Goal: Navigation & Orientation: Understand site structure

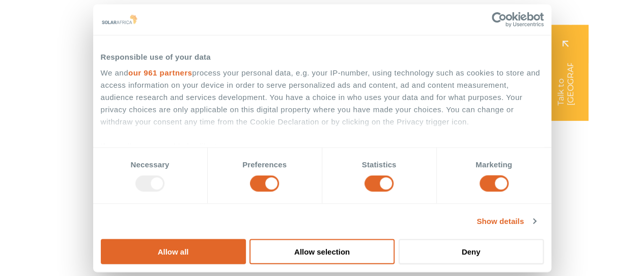
click at [487, 20] on div "Company Close Company Open Company" at bounding box center [471, 20] width 67 height 20
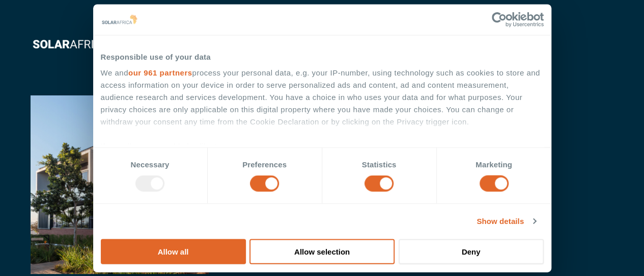
click at [380, 141] on div "We and our 961 partners process your personal data, e.g. your IP-number, using …" at bounding box center [322, 160] width 443 height 187
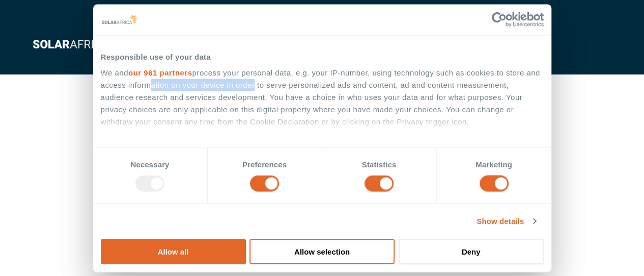
drag, startPoint x: 328, startPoint y: 137, endPoint x: 440, endPoint y: 140, distance: 111.6
click at [440, 140] on div "We and our 961 partners process your personal data, e.g. your IP-number, using …" at bounding box center [322, 160] width 443 height 187
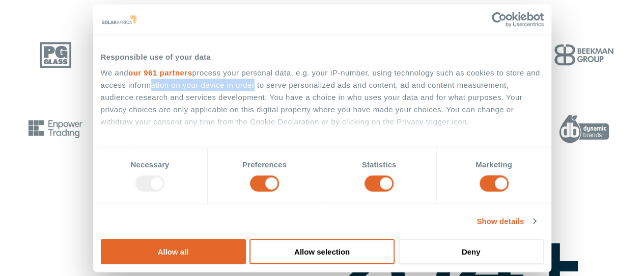
scroll to position [509, 0]
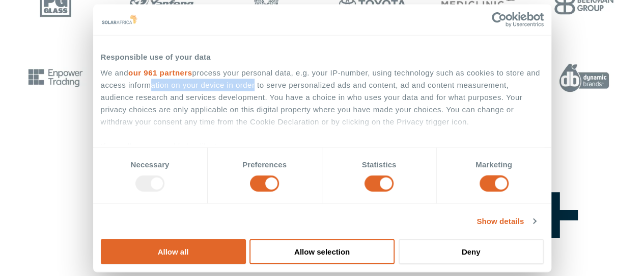
drag, startPoint x: 552, startPoint y: 166, endPoint x: 541, endPoint y: 162, distance: 11.3
click at [544, 238] on button "Deny" at bounding box center [471, 250] width 145 height 25
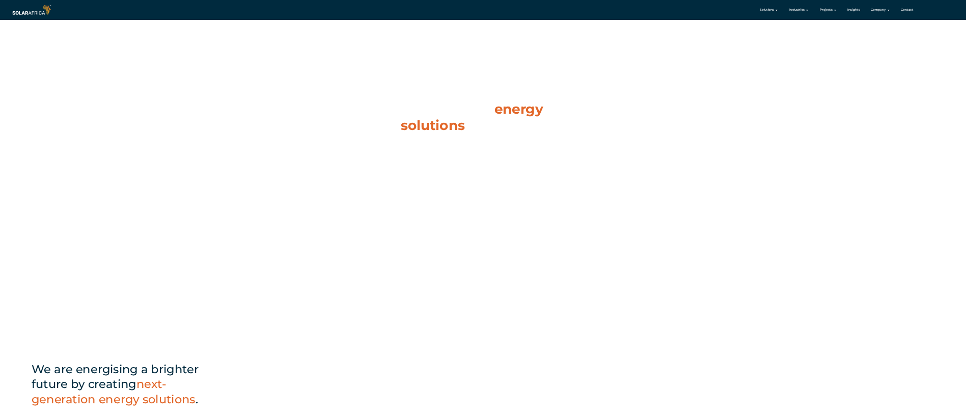
scroll to position [0, 0]
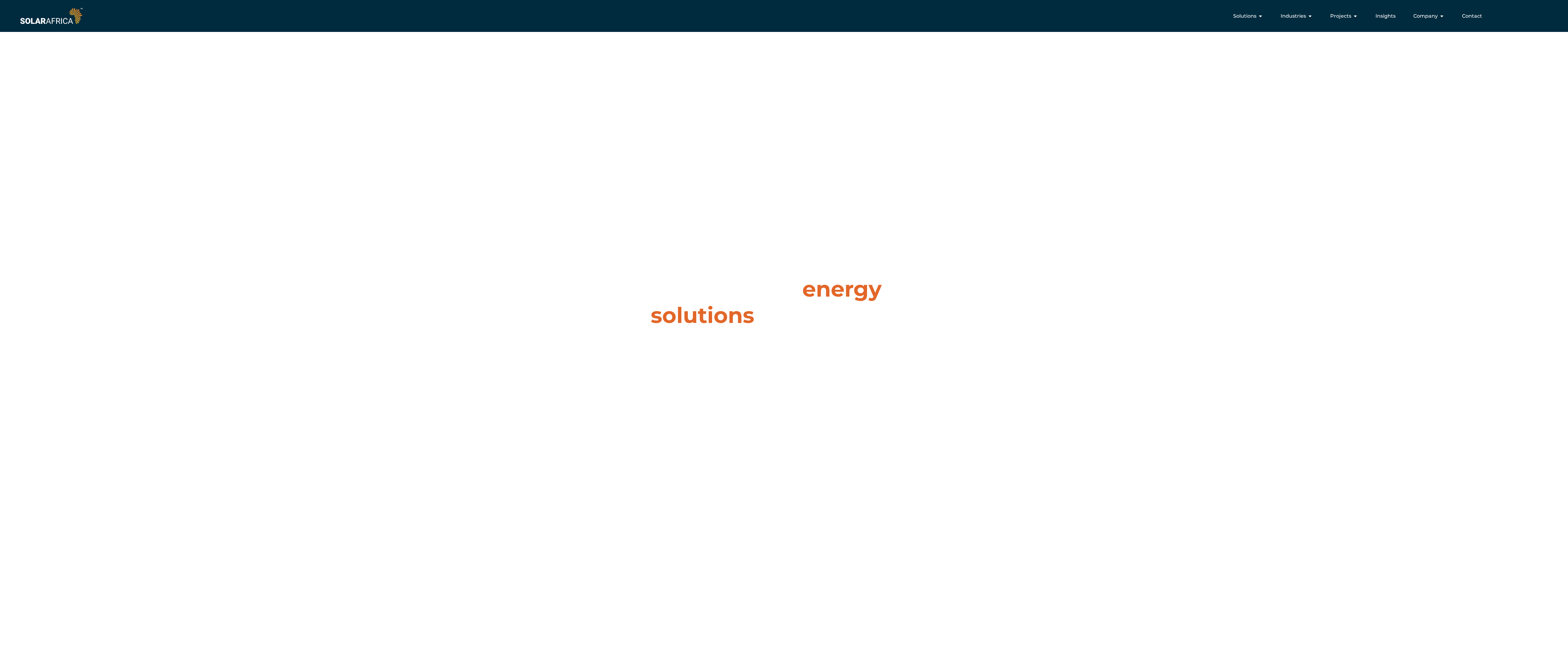
drag, startPoint x: 545, startPoint y: 8, endPoint x: 355, endPoint y: 132, distance: 226.9
click at [392, 8] on link at bounding box center [1519, 38] width 28 height 62
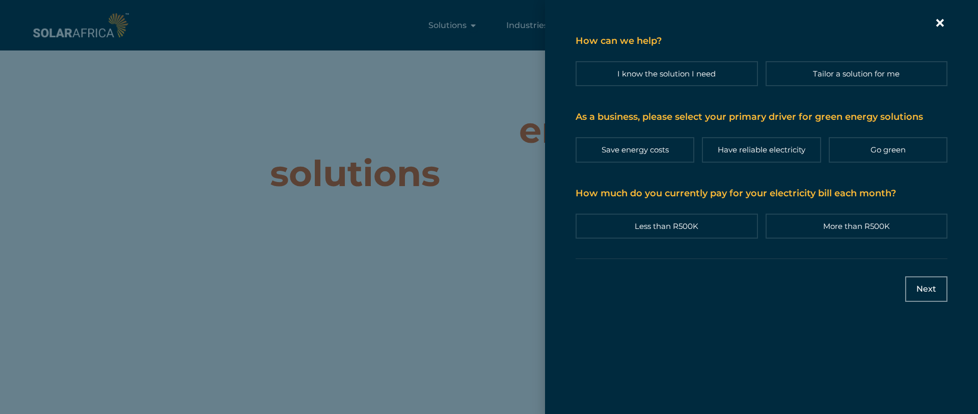
click at [644, 28] on icon "Contact form | Slide-in" at bounding box center [939, 22] width 15 height 15
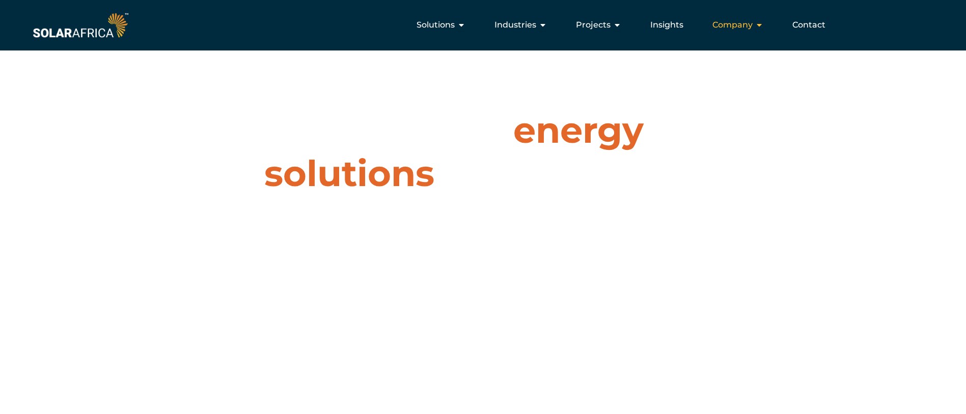
click at [644, 26] on div "Company Close Company Open Company" at bounding box center [737, 25] width 67 height 20
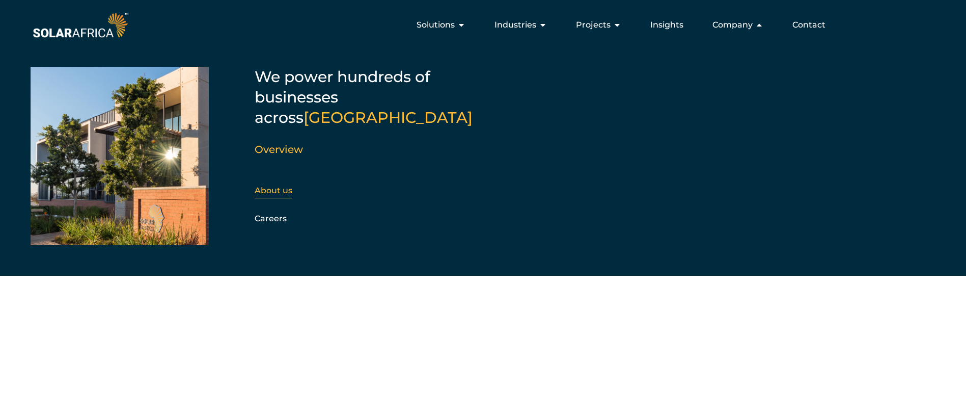
click at [255, 170] on div "We power hundreds of businesses across [GEOGRAPHIC_DATA] Overview About us Care…" at bounding box center [483, 171] width 905 height 210
